Goal: Information Seeking & Learning: Check status

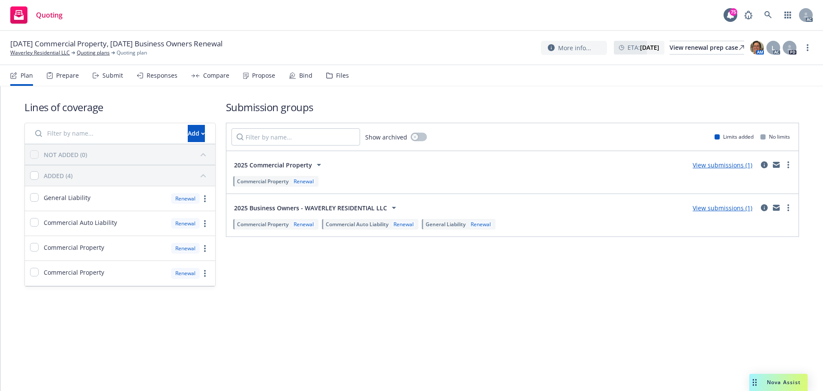
click at [115, 82] on div "Submit" at bounding box center [108, 75] width 30 height 21
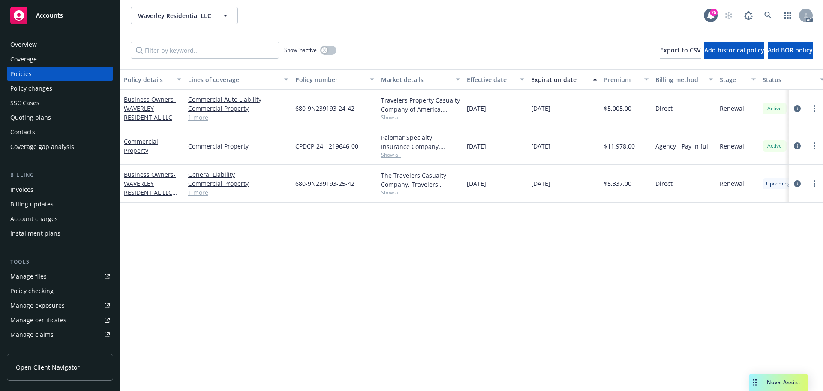
click at [290, 293] on div "Policy details Lines of coverage Policy number Market details Effective date Ex…" at bounding box center [471, 230] width 703 height 322
click at [50, 275] on link "Manage files" at bounding box center [60, 276] width 106 height 14
click at [71, 88] on div "Policy changes" at bounding box center [59, 88] width 99 height 14
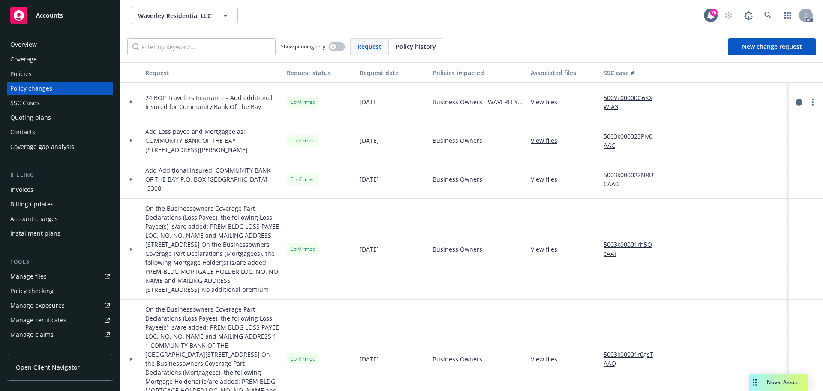
click at [37, 78] on div "Policies" at bounding box center [59, 74] width 99 height 14
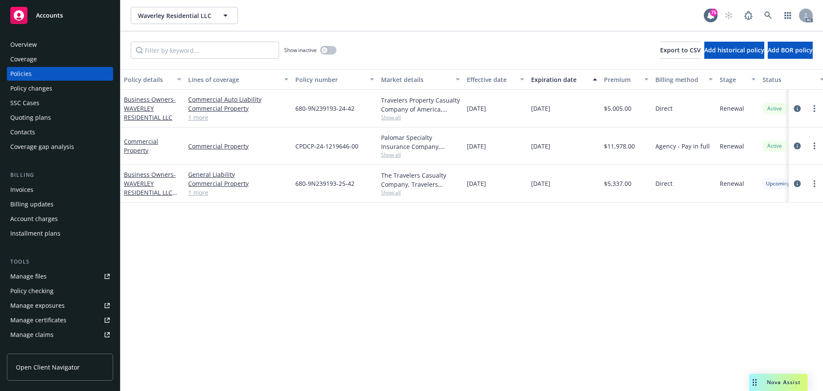
click at [519, 292] on div "Policy details Lines of coverage Policy number Market details Effective date Ex…" at bounding box center [471, 230] width 703 height 322
click at [800, 147] on icon "circleInformation" at bounding box center [797, 145] width 7 height 7
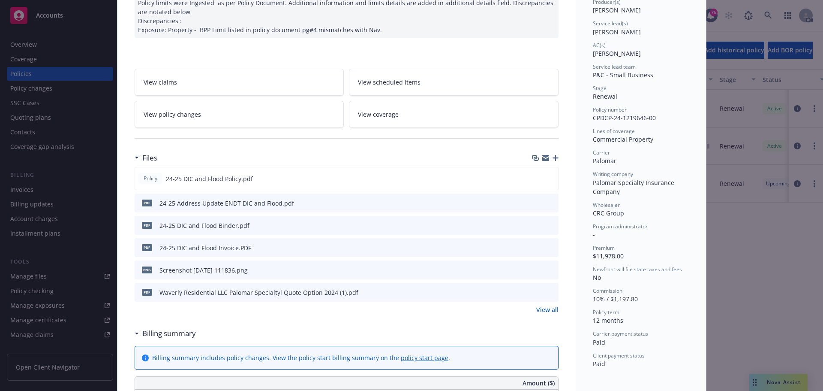
scroll to position [129, 0]
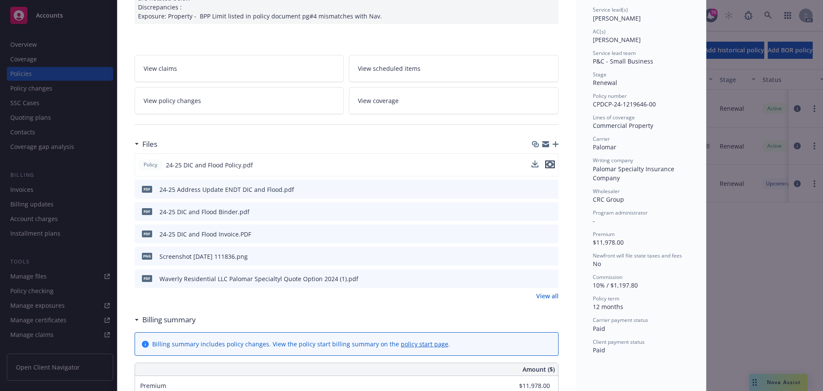
drag, startPoint x: 550, startPoint y: 164, endPoint x: 547, endPoint y: 156, distance: 9.2
click at [550, 164] on icon "preview file" at bounding box center [550, 164] width 8 height 6
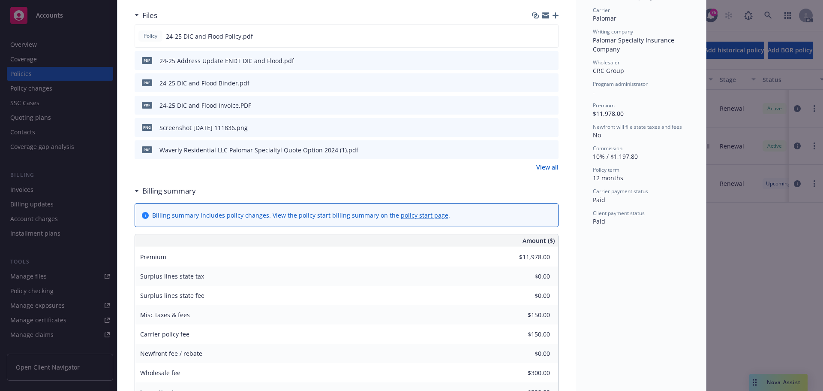
scroll to position [214, 0]
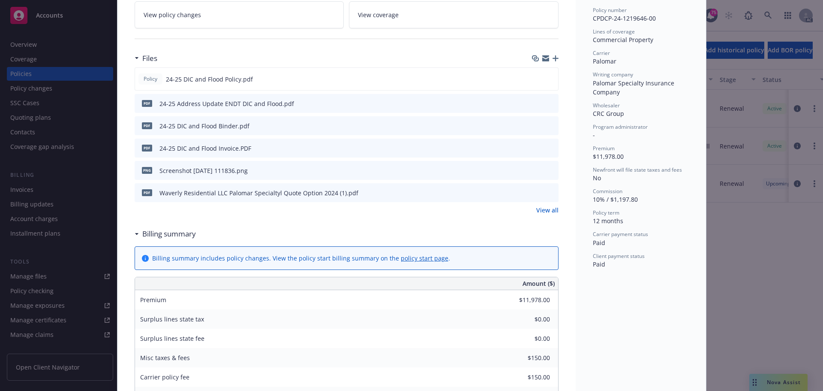
click at [547, 126] on icon "preview file" at bounding box center [551, 125] width 8 height 6
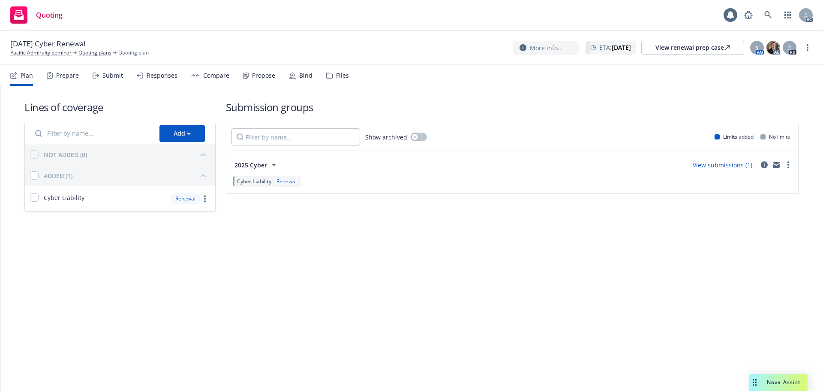
click at [105, 78] on div "Submit" at bounding box center [112, 75] width 21 height 7
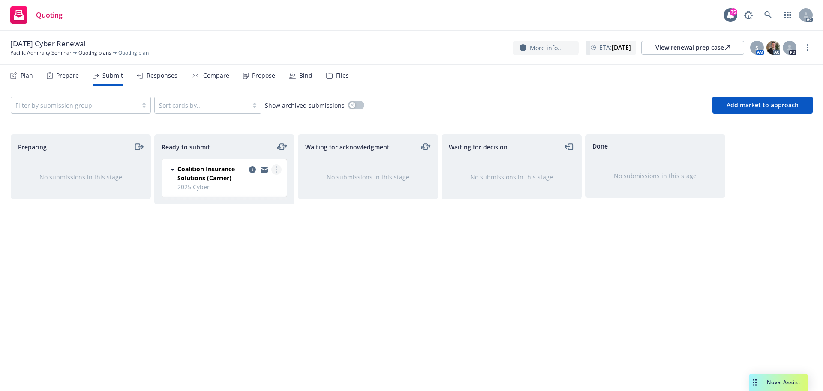
click at [277, 167] on circle "more" at bounding box center [277, 167] width 2 height 2
click at [253, 204] on span "Log acknowledgement" at bounding box center [237, 204] width 84 height 8
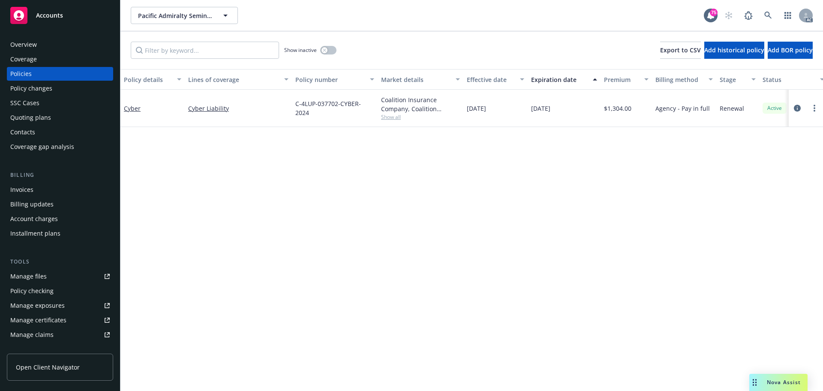
click at [449, 246] on div "Policy details Lines of coverage Policy number Market details Effective date Ex…" at bounding box center [471, 230] width 703 height 322
click at [19, 282] on div "Manage files" at bounding box center [28, 276] width 36 height 14
click at [28, 85] on div "Policy changes" at bounding box center [31, 88] width 42 height 14
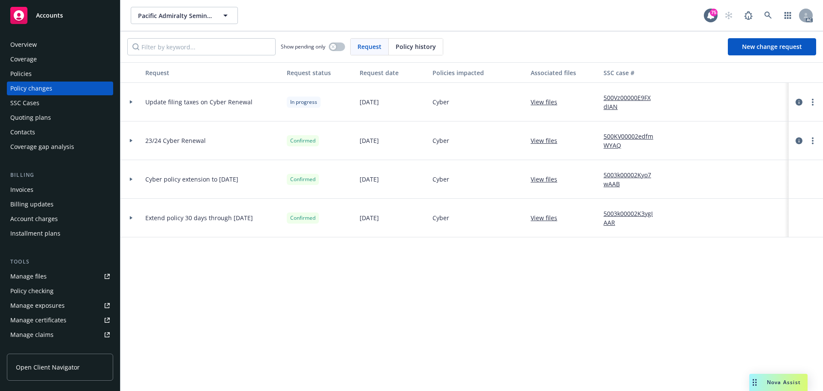
click at [128, 101] on div at bounding box center [131, 101] width 15 height 3
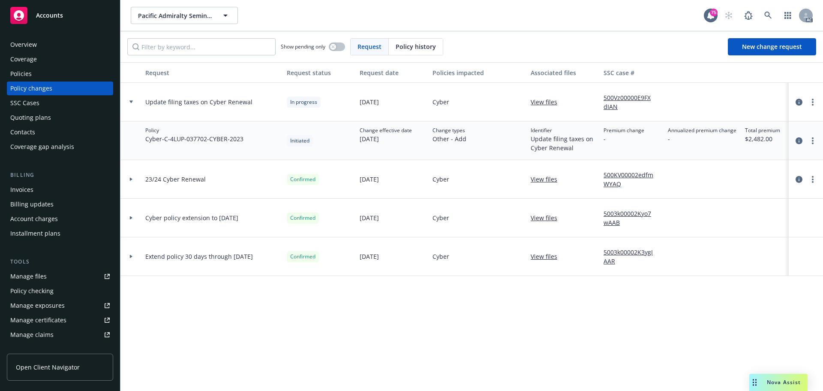
click at [131, 103] on icon at bounding box center [130, 101] width 3 height 3
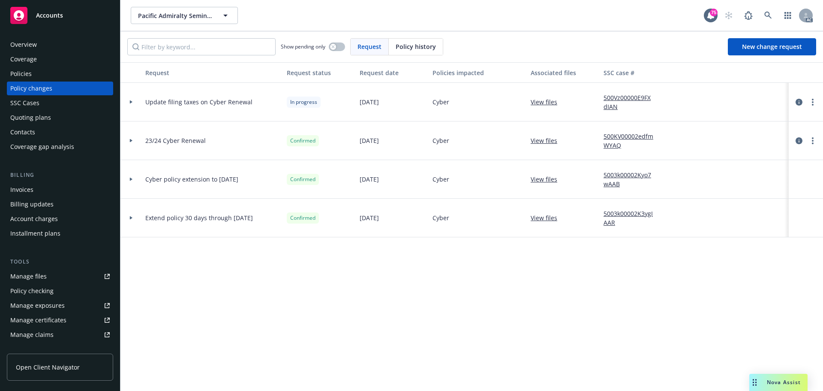
click at [132, 143] on div at bounding box center [130, 140] width 21 height 39
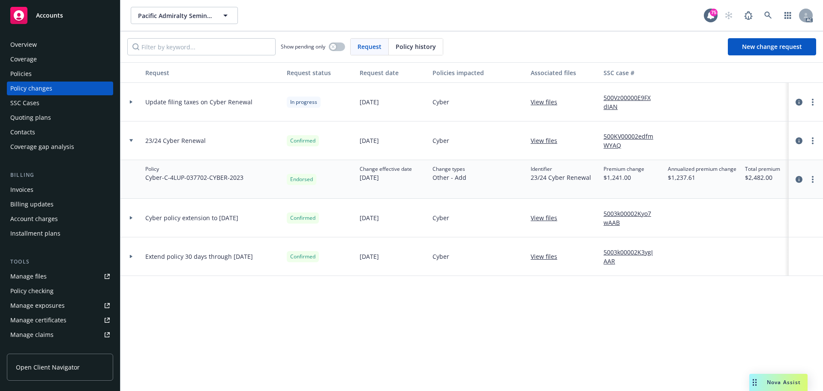
click at [132, 143] on div at bounding box center [130, 140] width 21 height 39
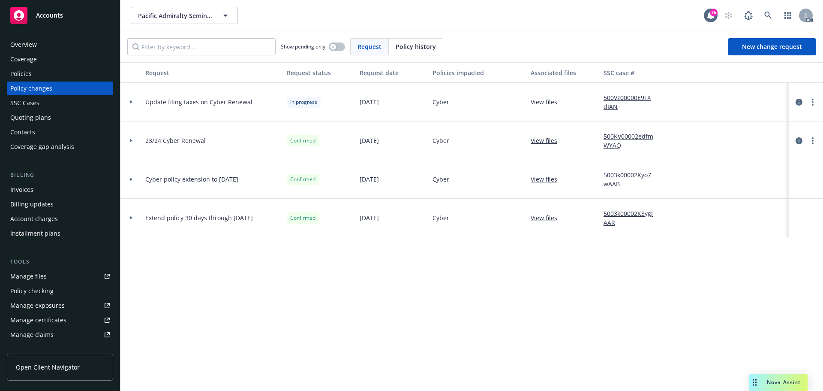
click at [131, 174] on div at bounding box center [130, 179] width 21 height 39
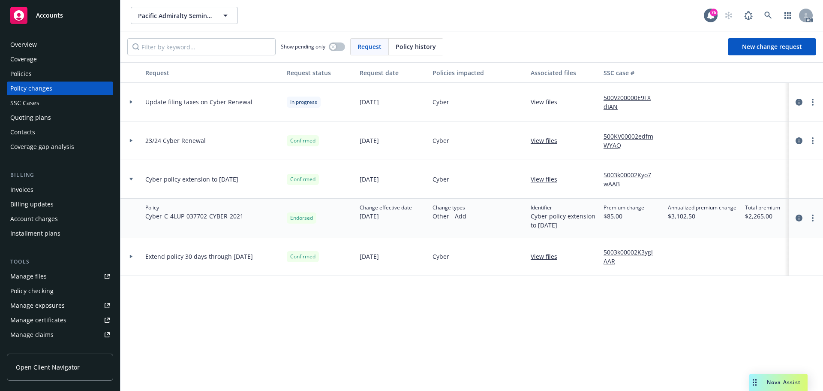
click at [131, 174] on div at bounding box center [130, 179] width 21 height 39
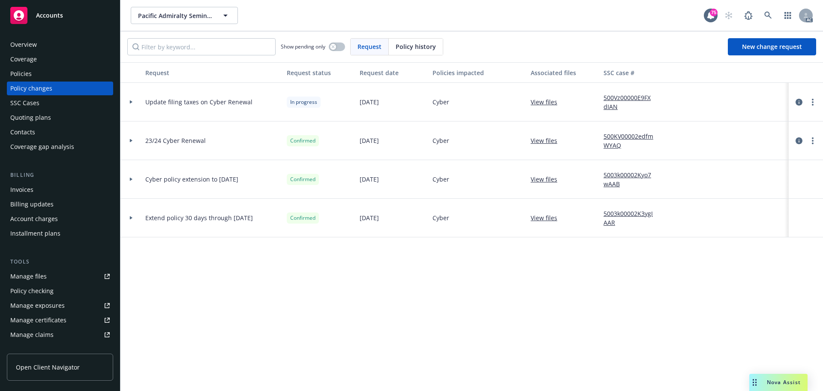
click at [132, 215] on div at bounding box center [130, 217] width 21 height 39
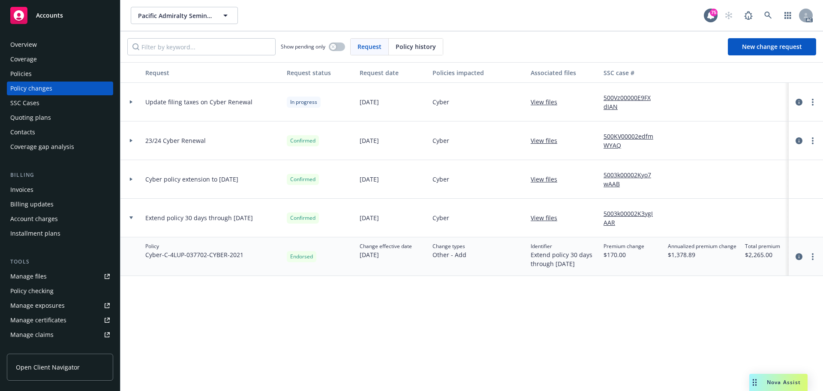
click at [132, 215] on div at bounding box center [130, 217] width 21 height 39
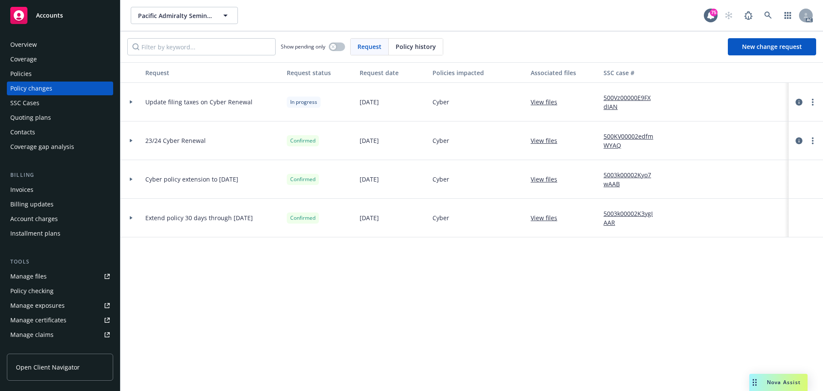
click at [35, 71] on div "Policies" at bounding box center [59, 74] width 99 height 14
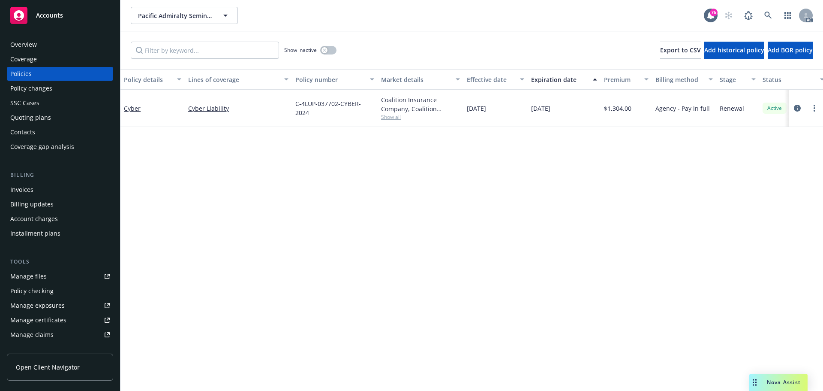
click at [443, 191] on div "Policy details Lines of coverage Policy number Market details Effective date Ex…" at bounding box center [471, 230] width 703 height 322
click at [799, 109] on icon "circleInformation" at bounding box center [797, 108] width 7 height 7
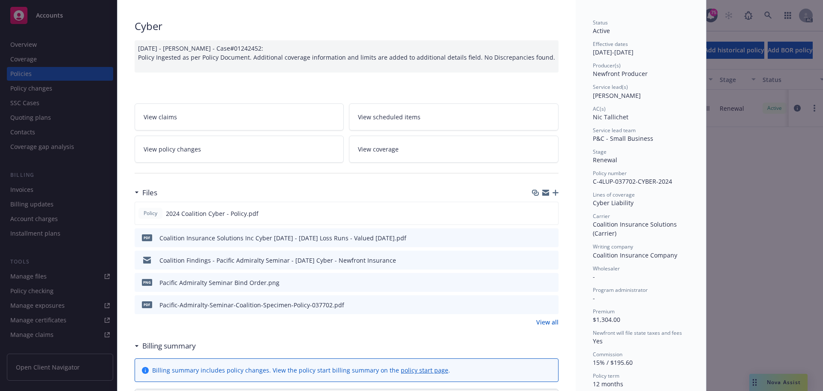
scroll to position [86, 0]
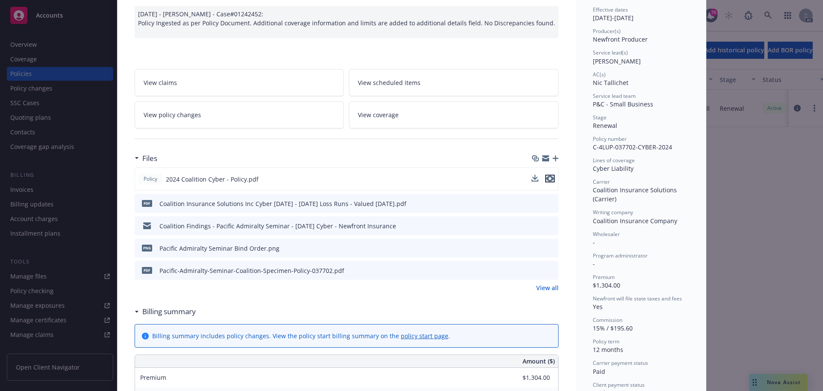
click at [546, 178] on icon "preview file" at bounding box center [550, 178] width 8 height 6
click at [532, 180] on icon "download file" at bounding box center [535, 178] width 7 height 7
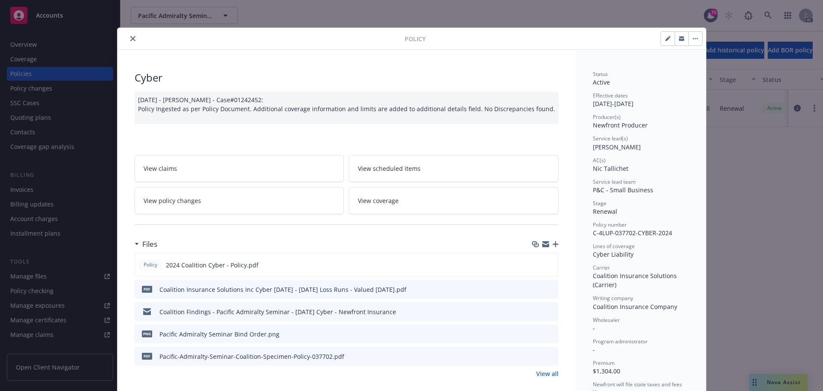
click at [130, 37] on icon "close" at bounding box center [132, 38] width 5 height 5
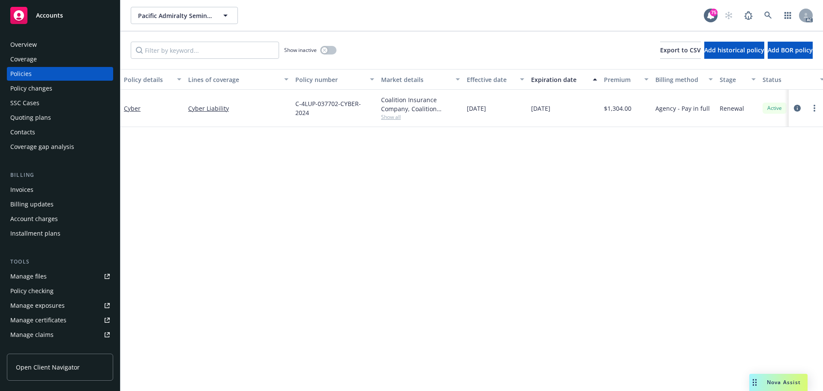
click at [778, 384] on span "Nova Assist" at bounding box center [784, 381] width 34 height 7
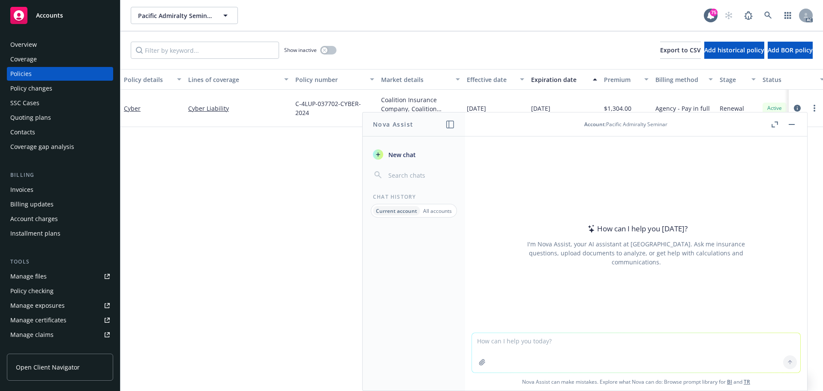
click at [480, 361] on icon "button" at bounding box center [482, 361] width 7 height 7
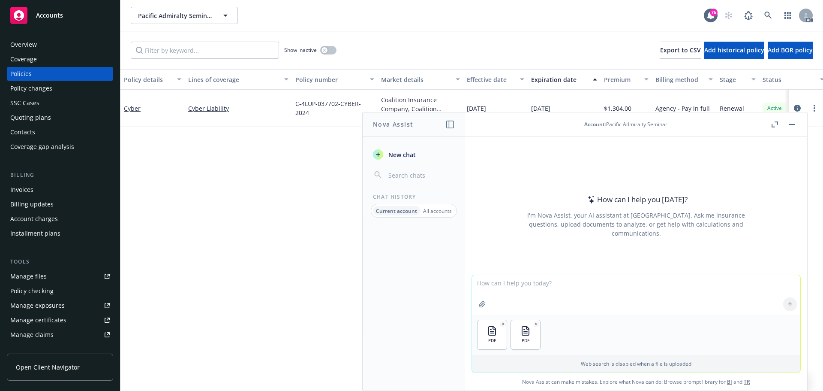
click at [601, 294] on textarea at bounding box center [636, 294] width 328 height 39
click at [700, 282] on textarea "Please review both documents, list the differences such as limit, coverages, de…" at bounding box center [636, 294] width 328 height 40
type textarea "Please review both documents, list the differences such as limit, coverages, re…"
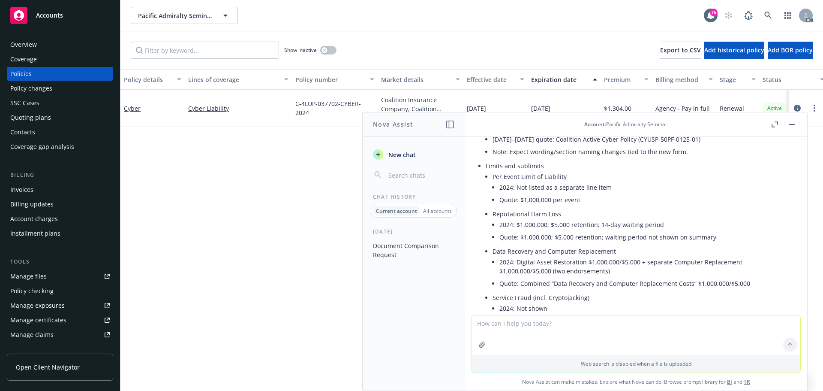
scroll to position [214, 0]
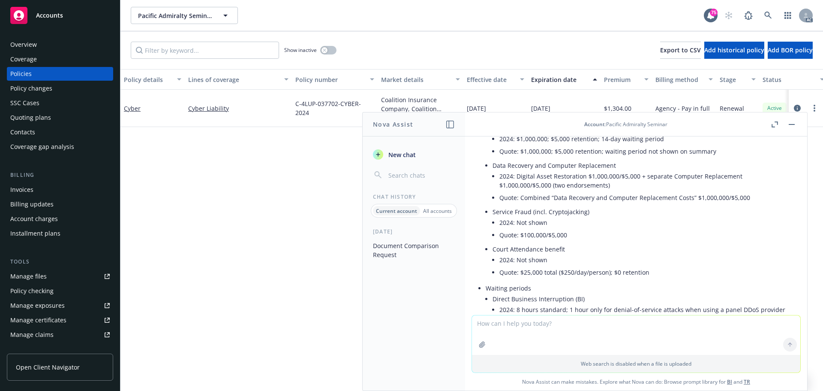
click at [667, 222] on li "2024: Not shown" at bounding box center [646, 222] width 294 height 12
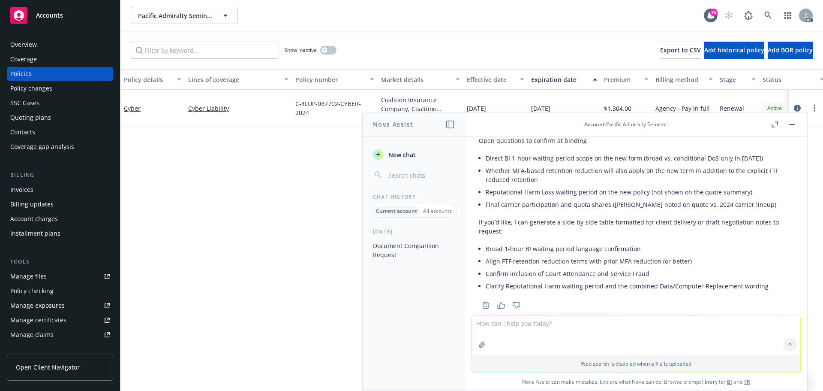
scroll to position [831, 0]
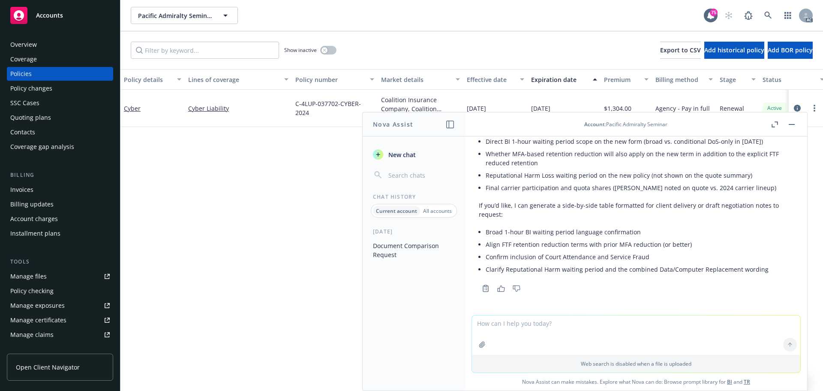
click at [260, 213] on div "Policy details Lines of coverage Policy number Market details Effective date Ex…" at bounding box center [471, 230] width 703 height 322
click at [791, 122] on button "button" at bounding box center [792, 124] width 10 height 10
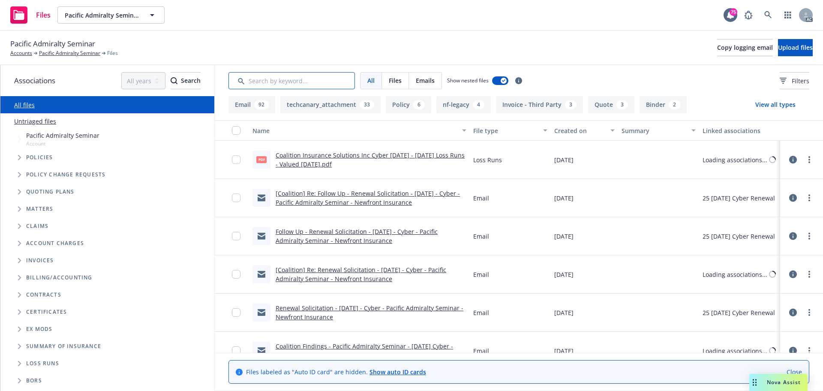
click at [316, 82] on input "Search by keyword..." at bounding box center [291, 80] width 126 height 17
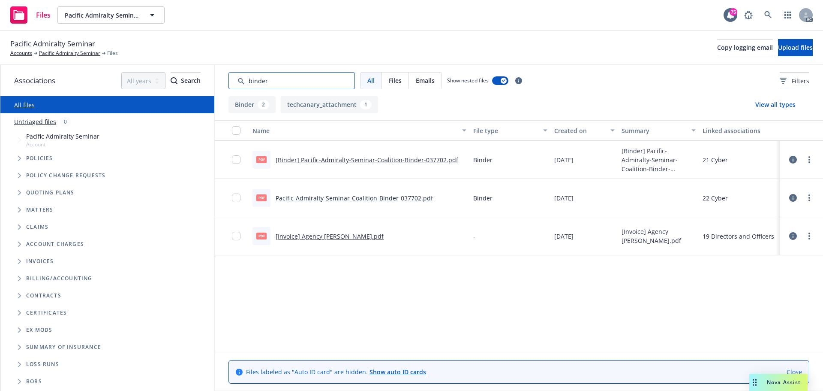
drag, startPoint x: 268, startPoint y: 80, endPoint x: 226, endPoint y: 73, distance: 43.0
click at [226, 74] on div "All Files Emails Show nested files Filters" at bounding box center [519, 80] width 608 height 31
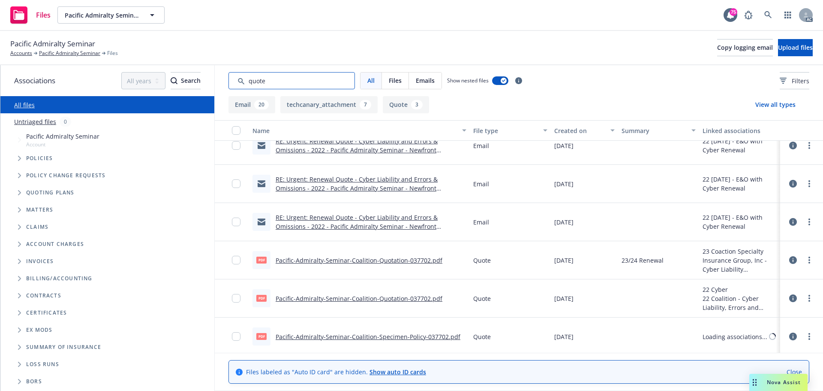
scroll to position [923, 0]
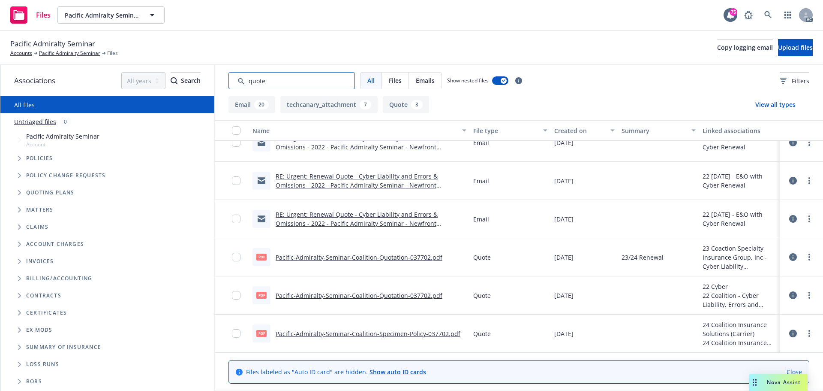
type input "quote"
click at [349, 334] on link "Pacific-Admiralty-Seminar-Coalition-Specimen-Policy-037702.pdf" at bounding box center [368, 333] width 185 height 8
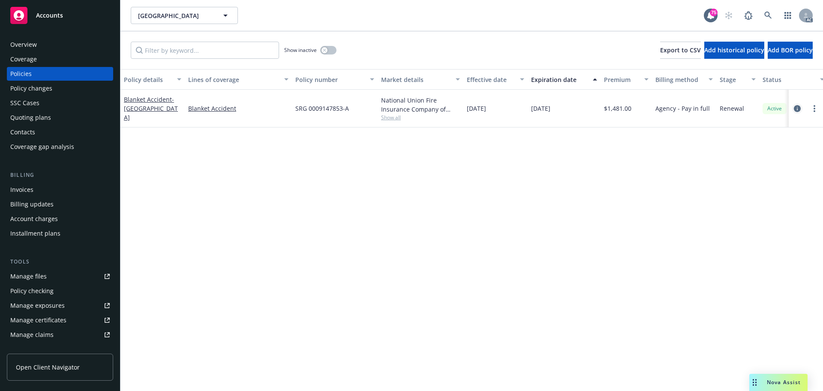
click at [797, 109] on icon "circleInformation" at bounding box center [797, 108] width 7 height 7
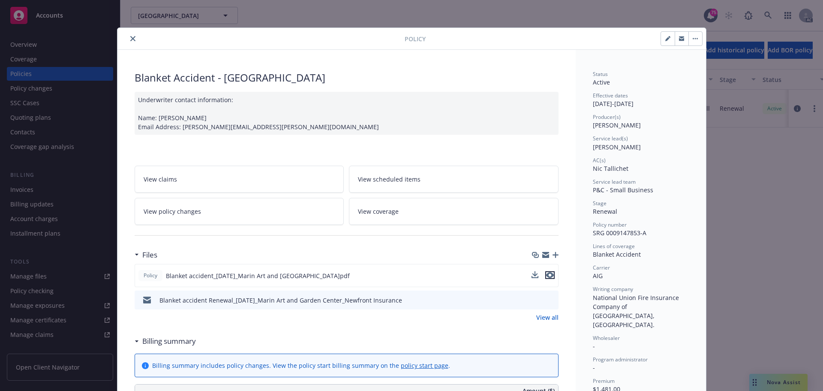
click at [547, 276] on icon "preview file" at bounding box center [550, 275] width 8 height 6
click at [130, 36] on icon "close" at bounding box center [132, 38] width 5 height 5
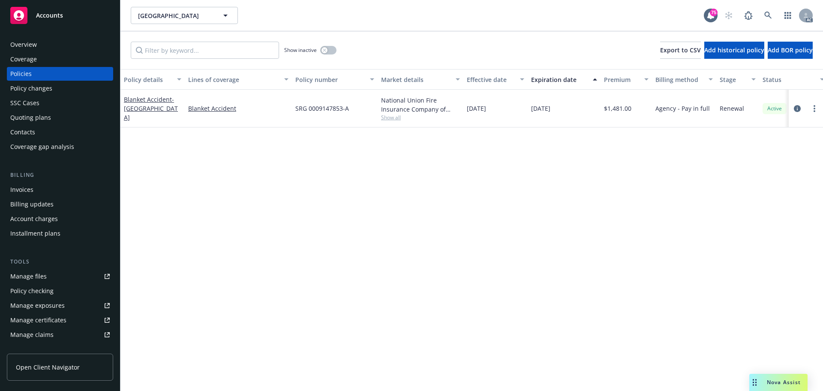
click at [620, 222] on div "Policy details Lines of coverage Policy number Market details Effective date Ex…" at bounding box center [471, 230] width 703 height 322
click at [384, 116] on span "Show all" at bounding box center [420, 117] width 79 height 7
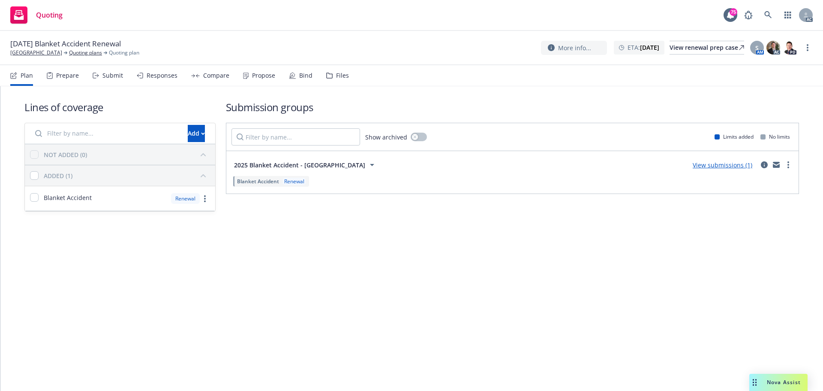
click at [111, 76] on div "Submit" at bounding box center [112, 75] width 21 height 7
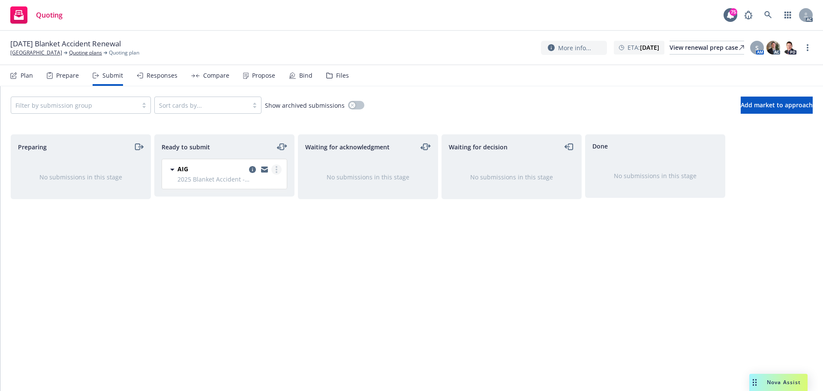
click at [276, 170] on icon "more" at bounding box center [277, 169] width 2 height 7
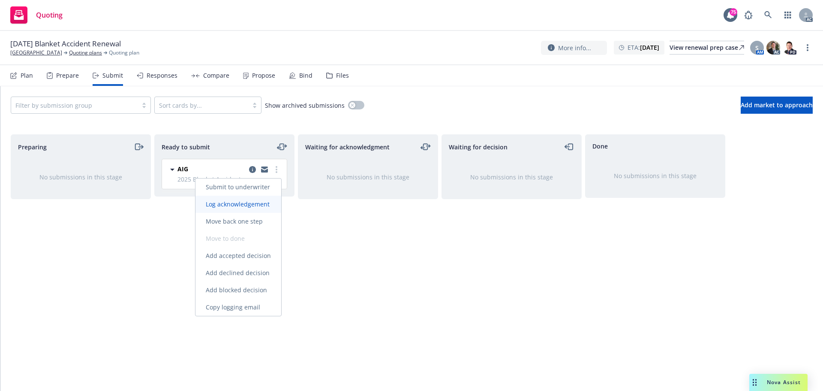
click at [260, 204] on span "Log acknowledgement" at bounding box center [237, 204] width 84 height 8
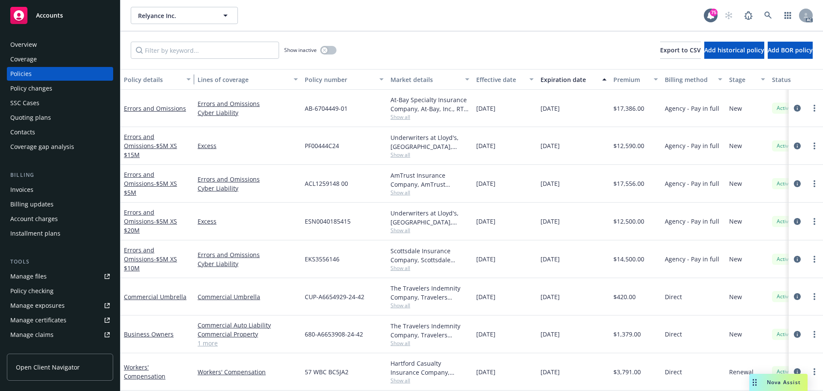
drag, startPoint x: 188, startPoint y: 82, endPoint x: 193, endPoint y: 83, distance: 4.8
click at [192, 83] on div "button" at bounding box center [190, 79] width 4 height 20
click at [190, 84] on div "button" at bounding box center [188, 79] width 4 height 20
click at [794, 260] on icon "circleInformation" at bounding box center [797, 259] width 7 height 7
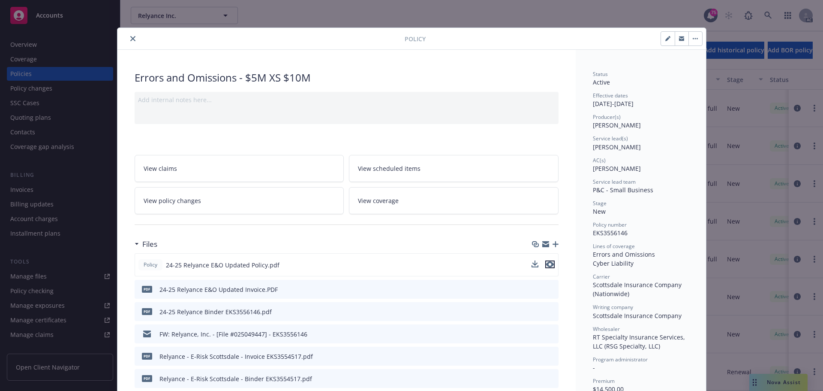
click at [546, 264] on icon "preview file" at bounding box center [550, 264] width 8 height 6
click at [128, 35] on button "close" at bounding box center [133, 38] width 10 height 10
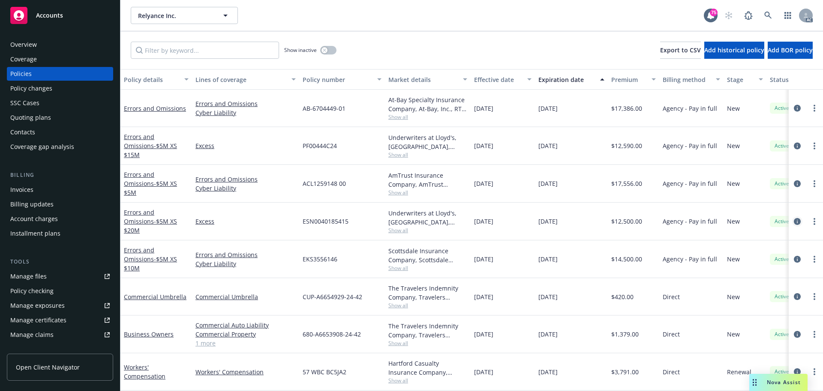
click at [794, 220] on icon "circleInformation" at bounding box center [797, 221] width 7 height 7
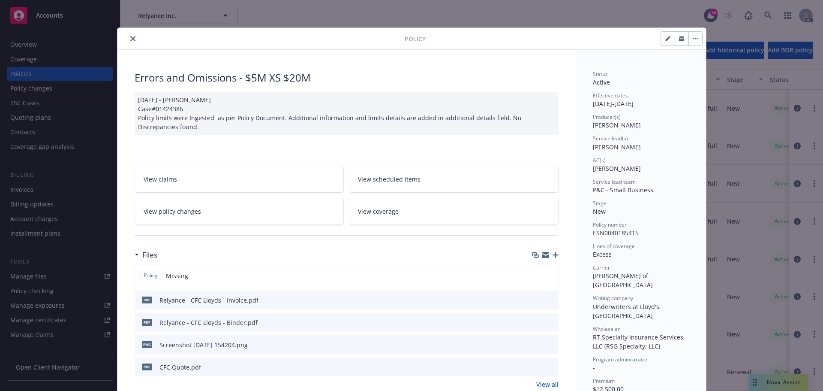
click at [550, 322] on icon "preview file" at bounding box center [551, 322] width 8 height 6
click at [129, 35] on button "close" at bounding box center [133, 38] width 10 height 10
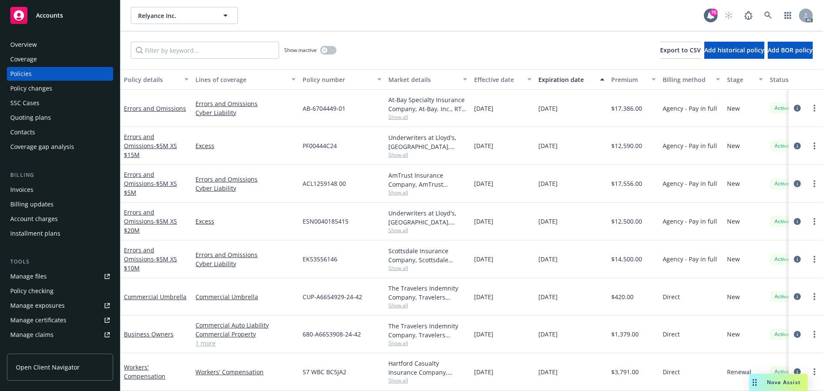
click at [794, 183] on icon "circleInformation" at bounding box center [797, 183] width 7 height 7
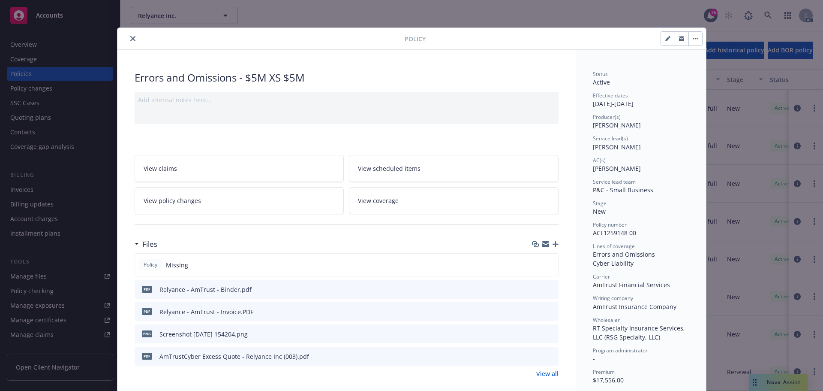
click at [550, 289] on icon "preview file" at bounding box center [551, 289] width 8 height 6
click at [130, 37] on icon "close" at bounding box center [132, 38] width 5 height 5
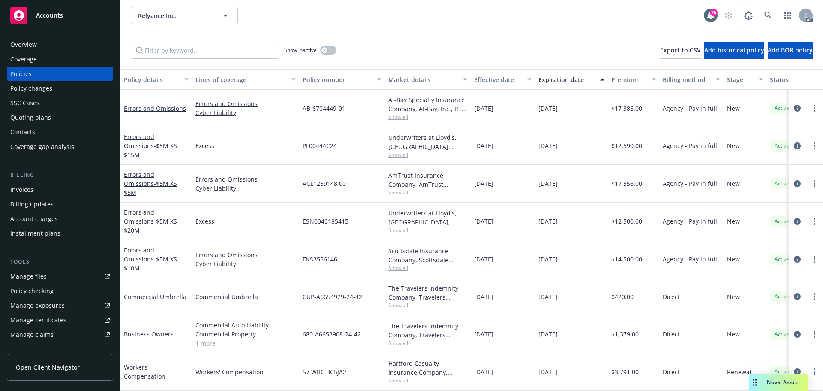
click at [794, 142] on icon "circleInformation" at bounding box center [797, 145] width 7 height 7
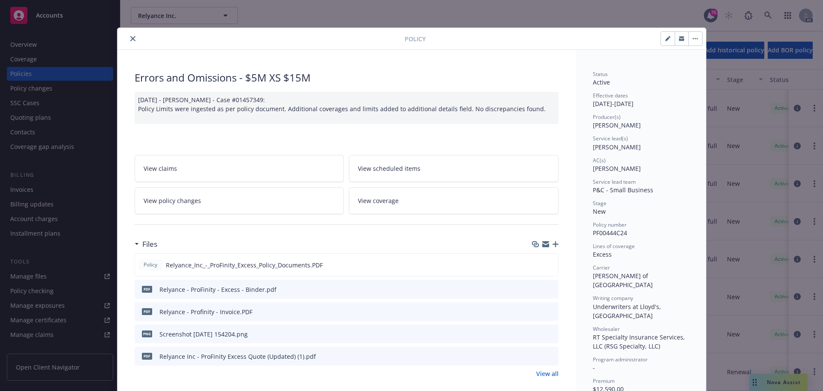
click at [131, 40] on icon "close" at bounding box center [132, 38] width 5 height 5
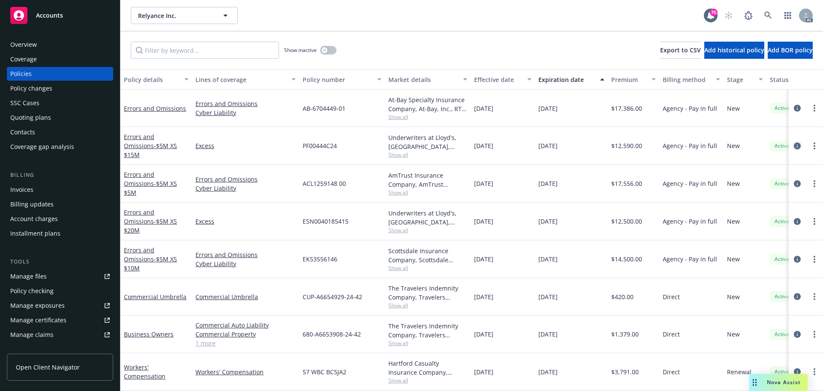
click at [794, 144] on icon "circleInformation" at bounding box center [797, 145] width 7 height 7
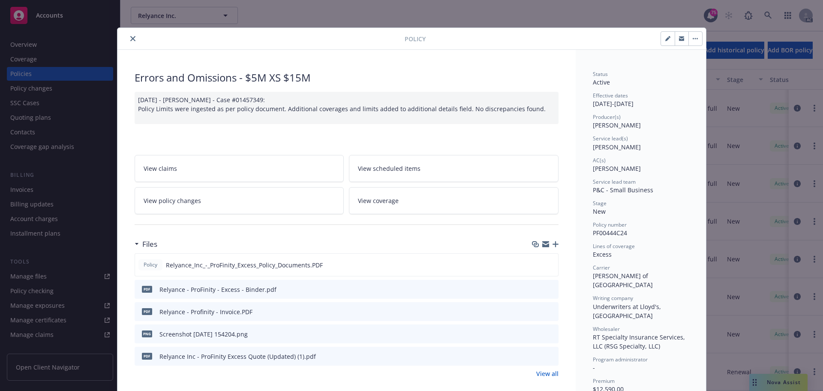
scroll to position [26, 0]
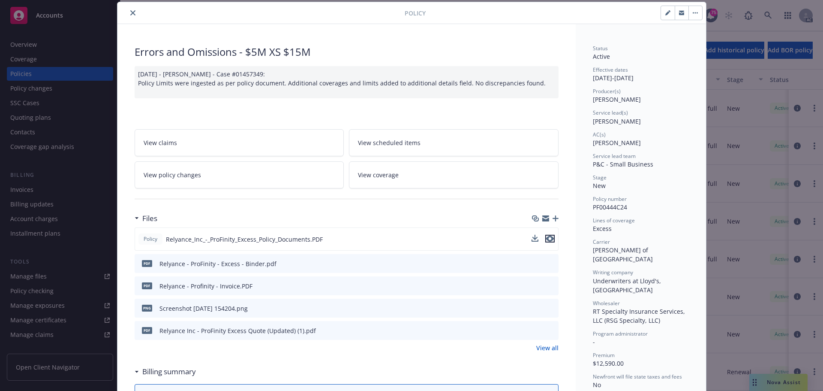
click at [547, 241] on icon "preview file" at bounding box center [550, 238] width 8 height 6
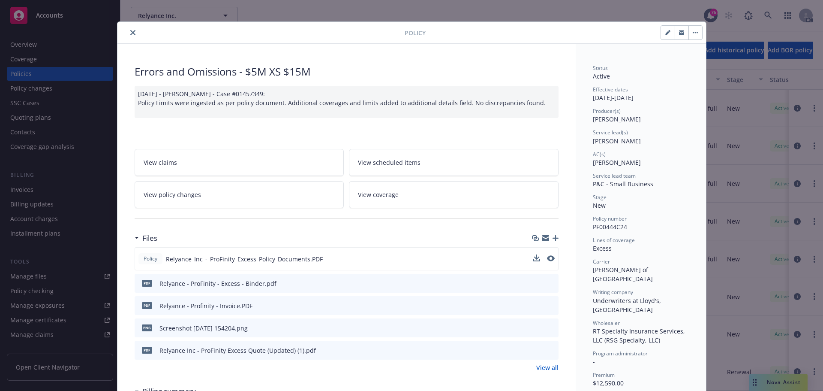
scroll to position [0, 0]
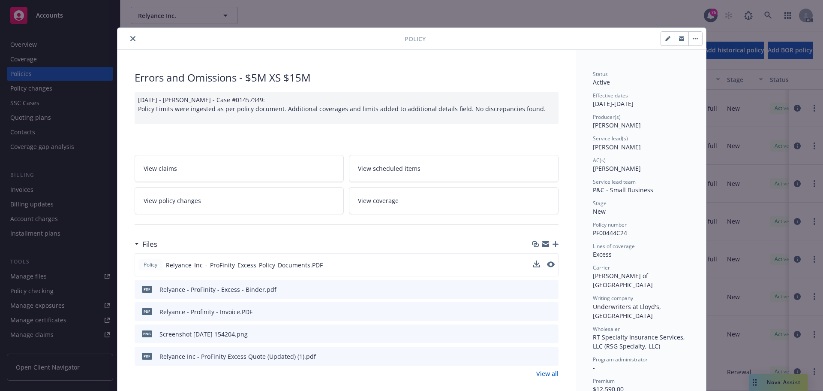
click at [128, 38] on button "close" at bounding box center [133, 38] width 10 height 10
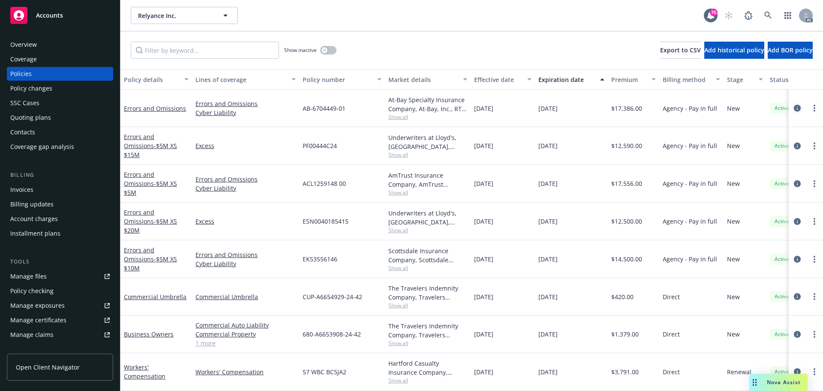
click at [794, 107] on icon "circleInformation" at bounding box center [797, 108] width 7 height 7
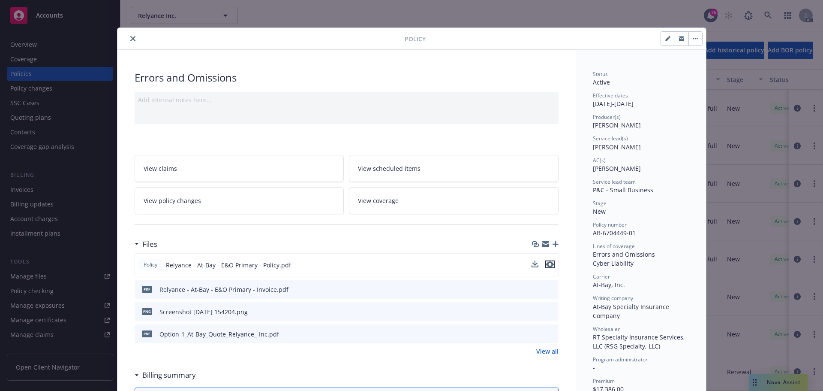
click at [546, 264] on icon "preview file" at bounding box center [550, 264] width 8 height 6
click at [130, 41] on icon "close" at bounding box center [132, 38] width 5 height 5
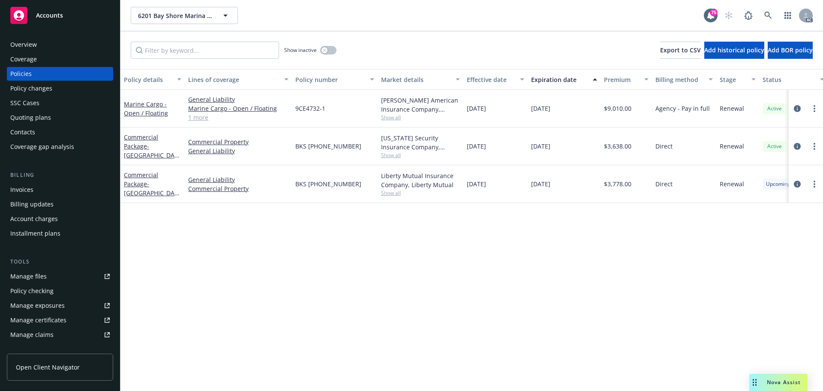
drag, startPoint x: 301, startPoint y: 264, endPoint x: 293, endPoint y: 262, distance: 8.8
click at [302, 264] on div "Policy details Lines of coverage Policy number Market details Effective date Ex…" at bounding box center [471, 230] width 703 height 322
click at [797, 108] on icon "circleInformation" at bounding box center [797, 108] width 7 height 7
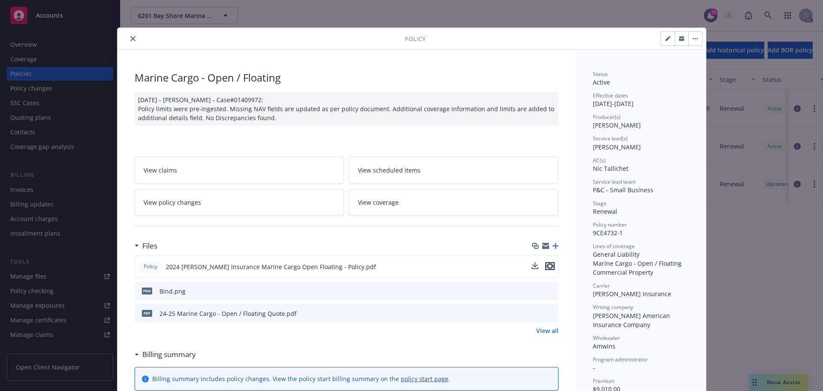
click at [547, 266] on icon "preview file" at bounding box center [550, 266] width 8 height 6
click at [130, 38] on icon "close" at bounding box center [132, 38] width 5 height 5
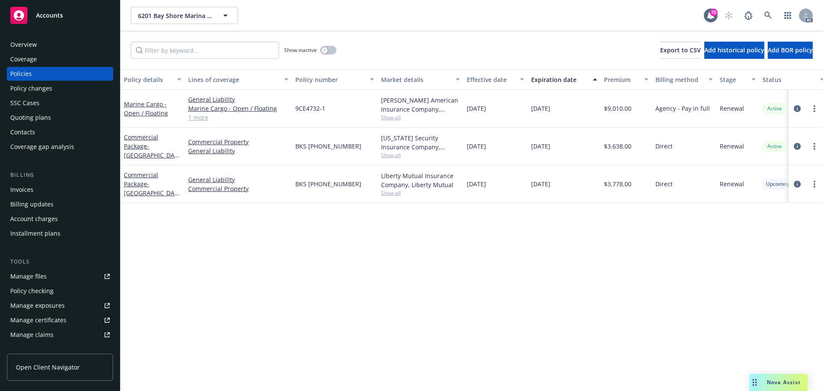
click at [39, 89] on div "Policy changes" at bounding box center [31, 88] width 42 height 14
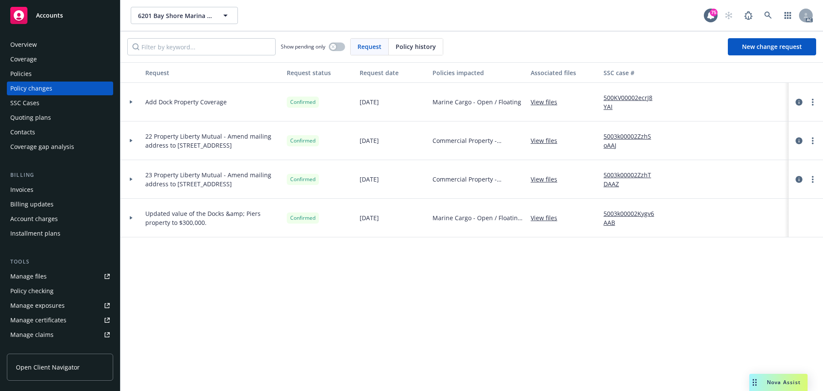
click at [34, 74] on div "Policies" at bounding box center [59, 74] width 99 height 14
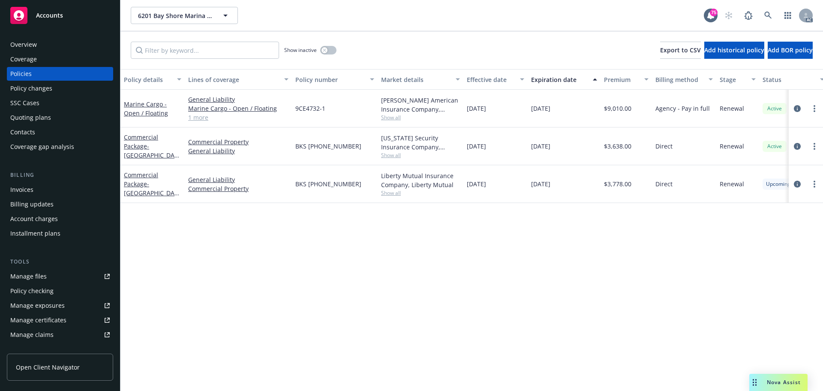
click at [216, 229] on div "Policy details Lines of coverage Policy number Market details Effective date Ex…" at bounding box center [471, 230] width 703 height 322
click at [797, 148] on icon "circleInformation" at bounding box center [797, 146] width 7 height 7
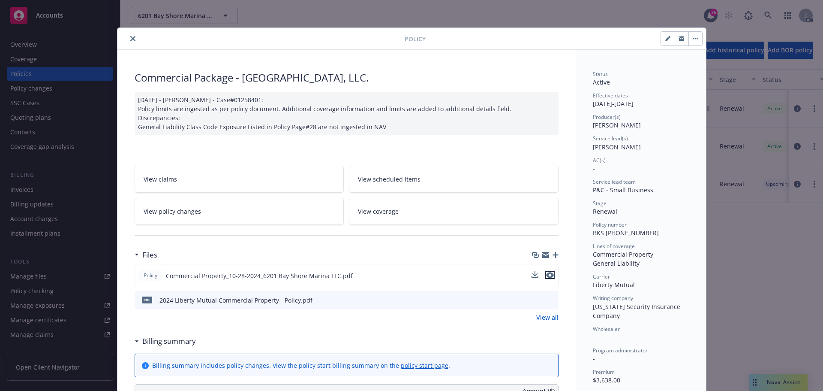
click at [546, 275] on icon "preview file" at bounding box center [550, 275] width 8 height 6
click at [132, 40] on button "close" at bounding box center [133, 38] width 10 height 10
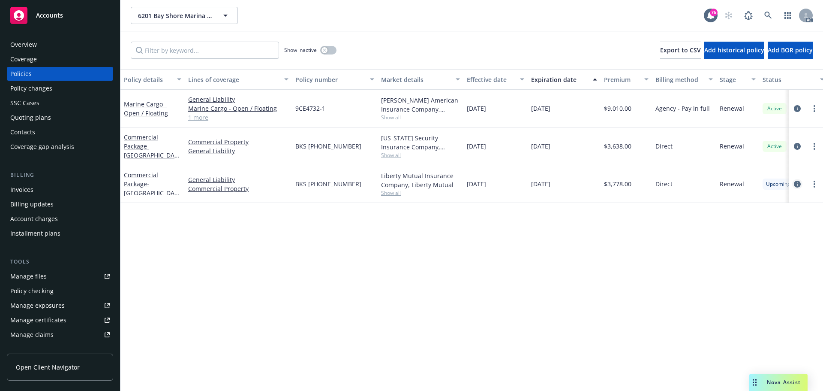
click at [796, 185] on icon "circleInformation" at bounding box center [797, 183] width 7 height 7
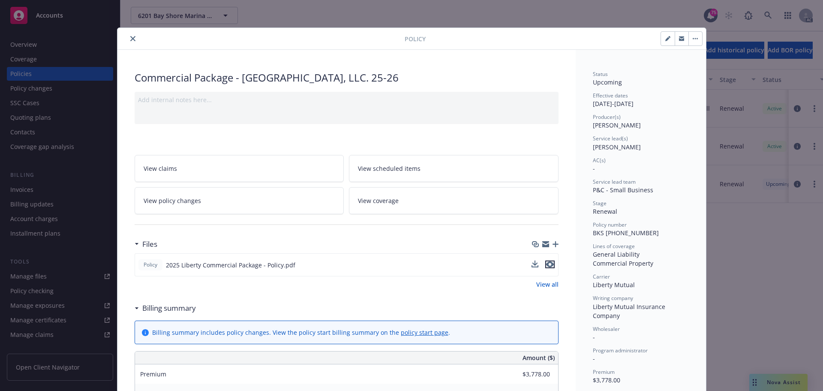
click at [547, 265] on icon "preview file" at bounding box center [550, 264] width 8 height 6
click at [128, 36] on button "close" at bounding box center [133, 38] width 10 height 10
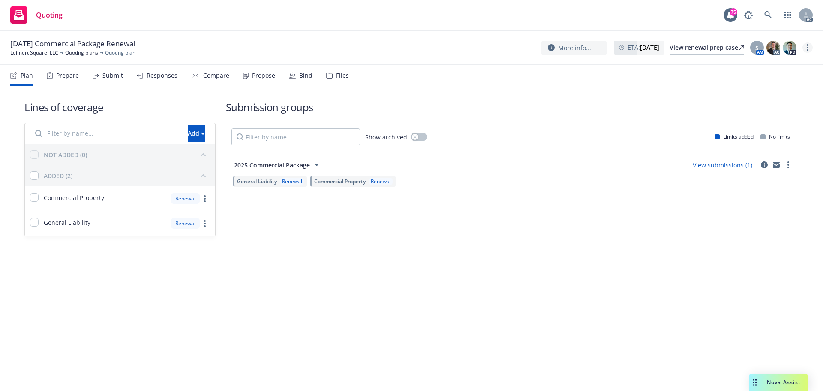
click at [809, 51] on link "more" at bounding box center [808, 47] width 10 height 10
click at [767, 67] on link "Copy logging email" at bounding box center [765, 65] width 96 height 17
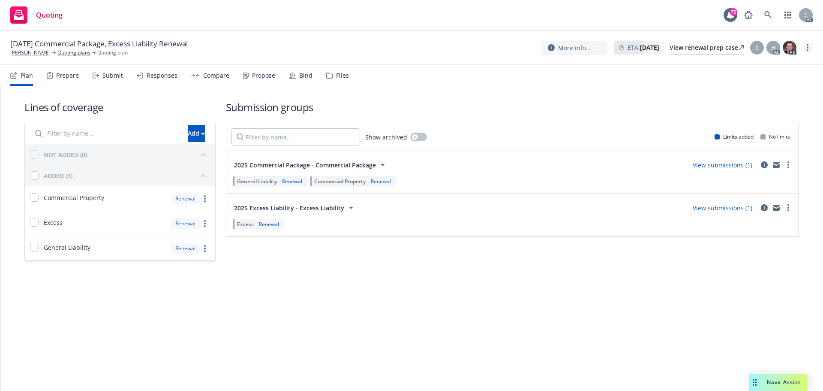
click at [809, 45] on link "more" at bounding box center [808, 47] width 10 height 10
click at [758, 65] on link "Copy logging email" at bounding box center [765, 65] width 96 height 17
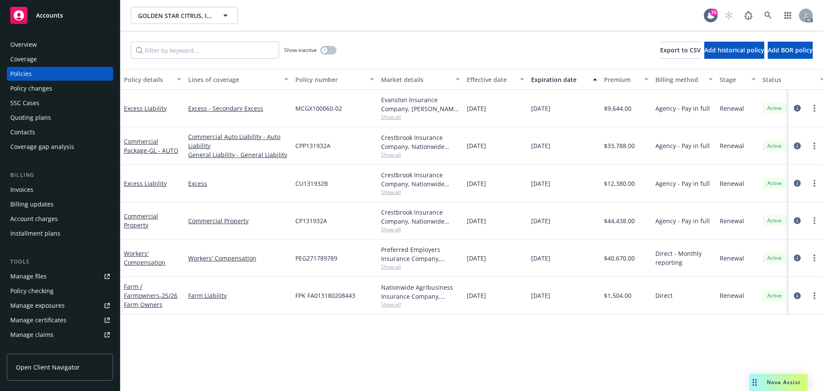
click at [802, 147] on link "circleInformation" at bounding box center [797, 146] width 10 height 10
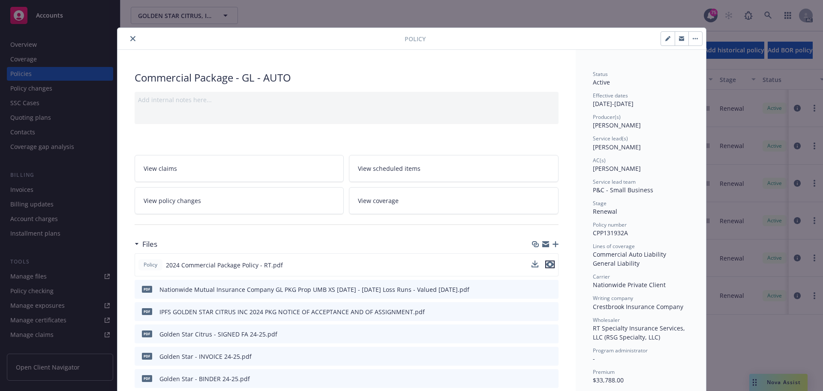
click at [550, 263] on button "preview file" at bounding box center [549, 264] width 9 height 8
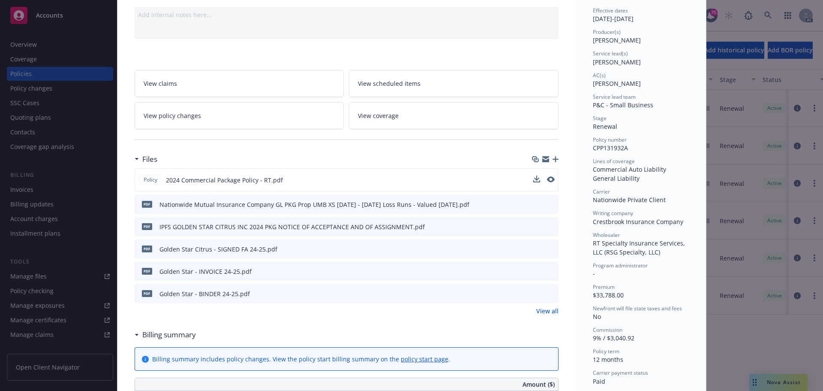
scroll to position [86, 0]
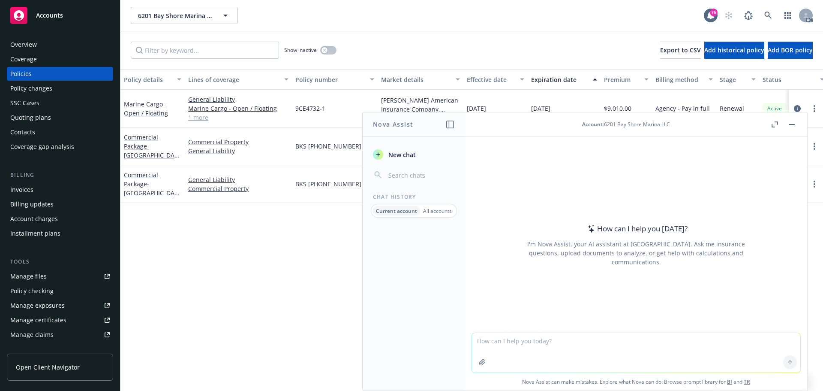
click at [540, 345] on textarea at bounding box center [636, 352] width 328 height 39
type textarea "r"
paste textarea "The insured has confirmed that nothing has changed. All remain the same."
type textarea "check grammar 'The insured has confirmed that nothing has changed. All remain t…"
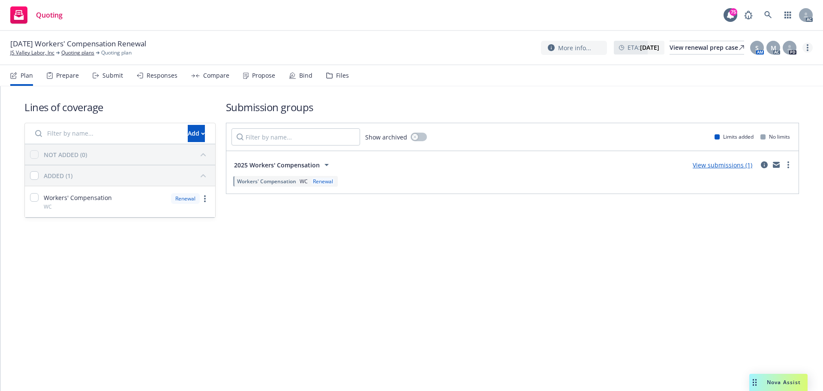
click at [807, 44] on link "more" at bounding box center [808, 47] width 10 height 10
click at [782, 67] on link "Copy logging email" at bounding box center [765, 65] width 96 height 17
